Goal: Task Accomplishment & Management: Use online tool/utility

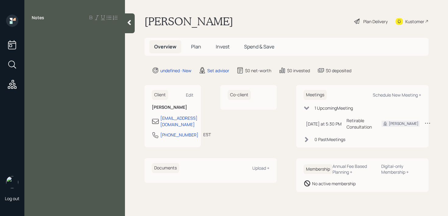
paste div
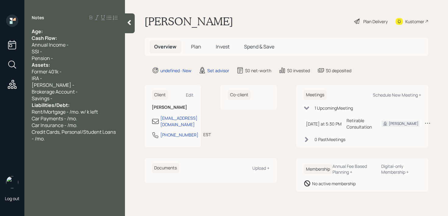
click at [55, 31] on div "Age:" at bounding box center [75, 31] width 86 height 7
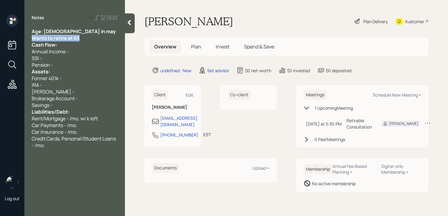
drag, startPoint x: 86, startPoint y: 37, endPoint x: 0, endPoint y: 37, distance: 86.0
click at [0, 37] on div "Log out Notes Age: [DEMOGRAPHIC_DATA] in may Wants to retire at 65 Cash Flow: A…" at bounding box center [224, 108] width 448 height 216
drag, startPoint x: 78, startPoint y: 29, endPoint x: 43, endPoint y: 30, distance: 34.5
click at [43, 30] on div "Age: [DEMOGRAPHIC_DATA] in may" at bounding box center [75, 31] width 86 height 7
click at [58, 30] on span "60 in may" at bounding box center [54, 31] width 22 height 7
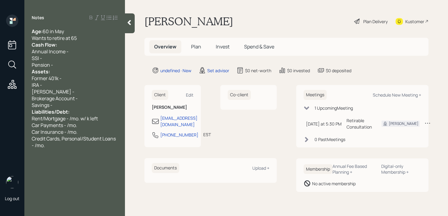
click at [92, 38] on div "Wants to retire at 65" at bounding box center [75, 38] width 86 height 7
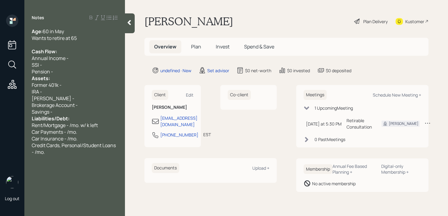
click at [57, 71] on div "Pension -" at bounding box center [75, 71] width 86 height 7
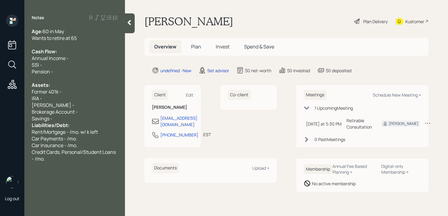
click at [79, 117] on div "Savings -" at bounding box center [75, 118] width 86 height 7
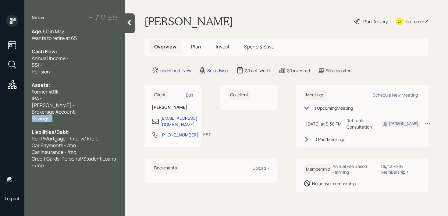
drag, startPoint x: 57, startPoint y: 119, endPoint x: 0, endPoint y: 119, distance: 56.7
click at [0, 119] on div "Log out Notes Age: [DEMOGRAPHIC_DATA] in May Wants to retire at 65 Cash Flow: A…" at bounding box center [224, 108] width 448 height 216
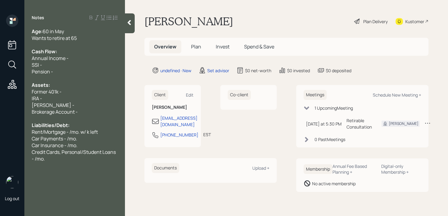
drag, startPoint x: 46, startPoint y: 90, endPoint x: 0, endPoint y: 90, distance: 46.4
click at [3, 90] on div "Log out Notes Age: [DEMOGRAPHIC_DATA] in May Wants to retire at 65 Cash Flow: A…" at bounding box center [224, 108] width 448 height 216
drag, startPoint x: 70, startPoint y: 114, endPoint x: 8, endPoint y: 114, distance: 62.5
click at [8, 114] on div "Log out Notes Age: [DEMOGRAPHIC_DATA] in May Wants to retire at 65 Cash Flow: A…" at bounding box center [224, 108] width 448 height 216
click at [113, 107] on div "[PERSON_NAME] -" at bounding box center [75, 105] width 86 height 7
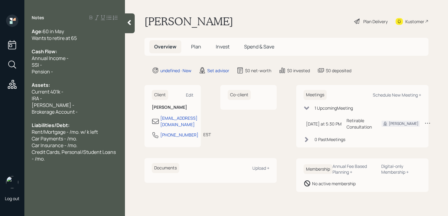
click at [89, 119] on div at bounding box center [75, 118] width 86 height 7
